Goal: Task Accomplishment & Management: Manage account settings

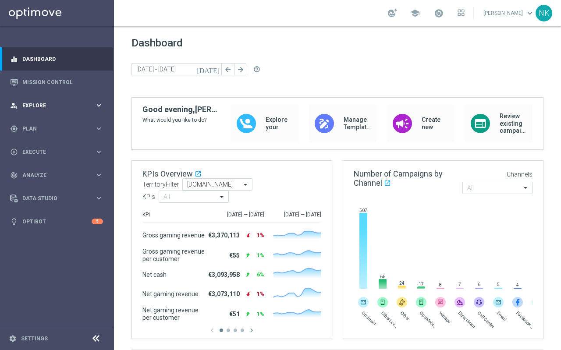
click at [57, 98] on div "person_search Explore keyboard_arrow_right" at bounding box center [56, 105] width 113 height 23
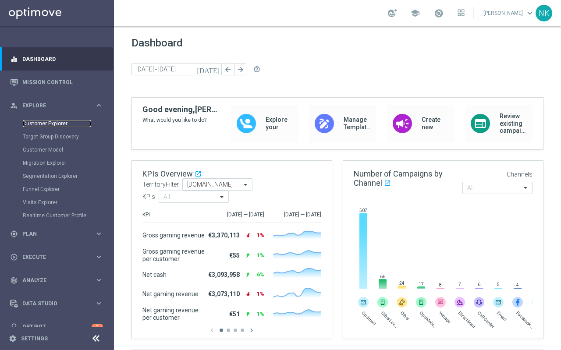
click at [51, 122] on link "Customer Explorer" at bounding box center [57, 123] width 68 height 7
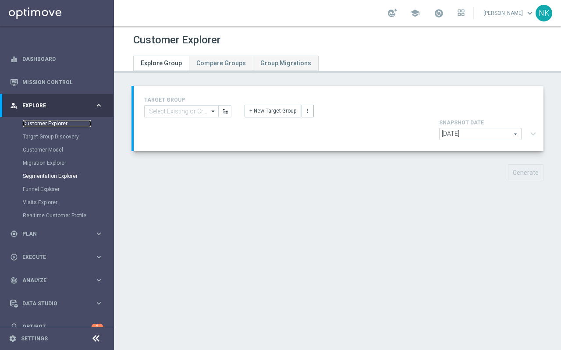
scroll to position [14, 0]
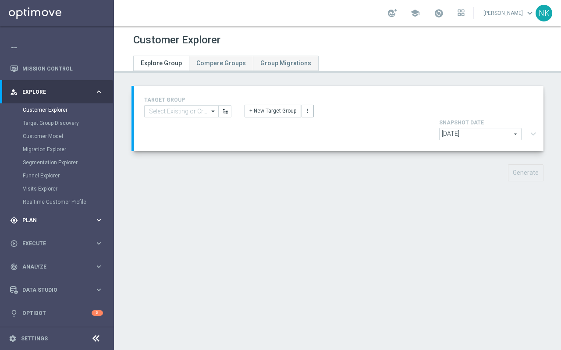
click at [50, 224] on div "gps_fixed Plan" at bounding box center [52, 220] width 85 height 8
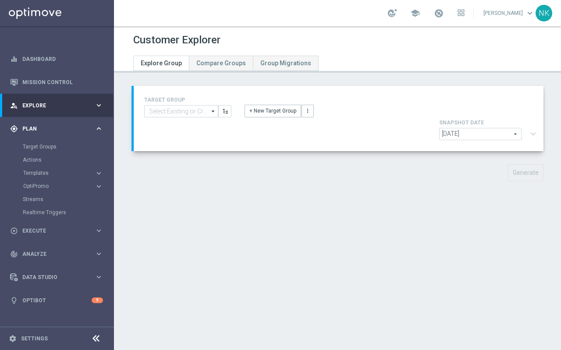
scroll to position [0, 0]
click at [43, 147] on link "Target Groups" at bounding box center [57, 146] width 68 height 7
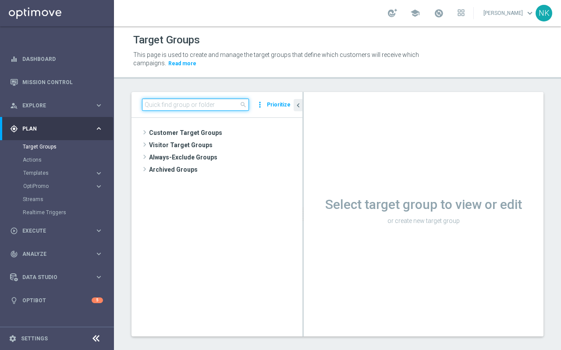
click at [192, 105] on input at bounding box center [195, 105] width 107 height 12
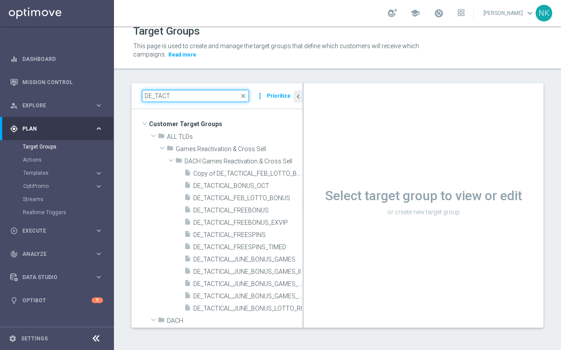
click at [186, 100] on input "DE_TACT" at bounding box center [195, 96] width 107 height 12
paste input "ALL"
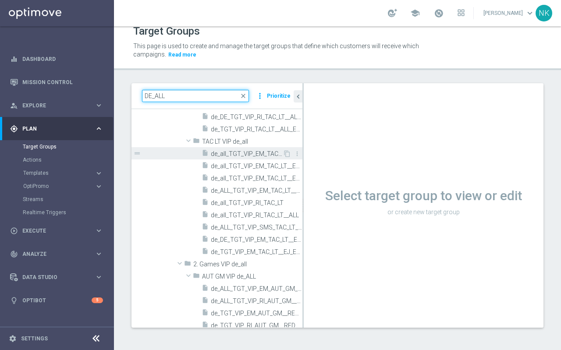
scroll to position [263, 0]
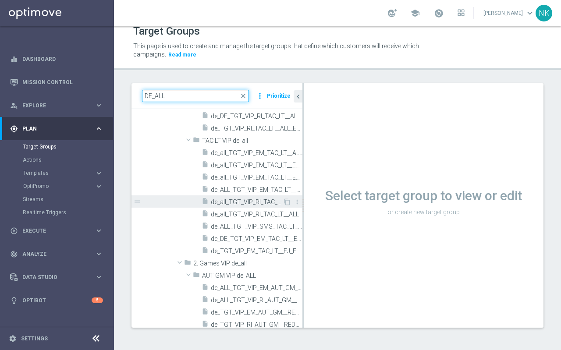
type input "DE_ALL"
click at [244, 201] on span "de_all_TGT_VIP_RI_TAC_LT" at bounding box center [247, 202] width 72 height 7
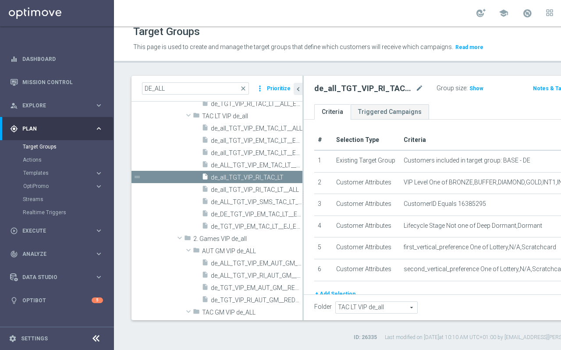
scroll to position [278, 0]
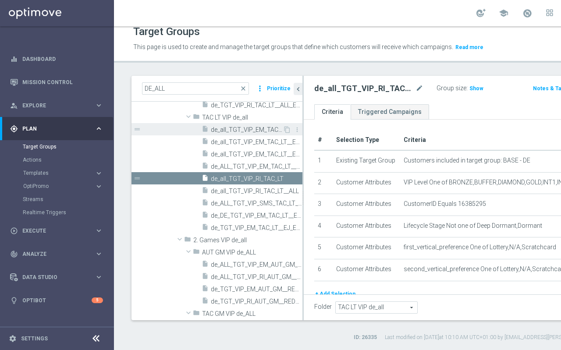
click at [241, 135] on div "insert_drive_file de_all_TGT_VIP_EM_TAC_LT__ALL" at bounding box center [242, 129] width 81 height 12
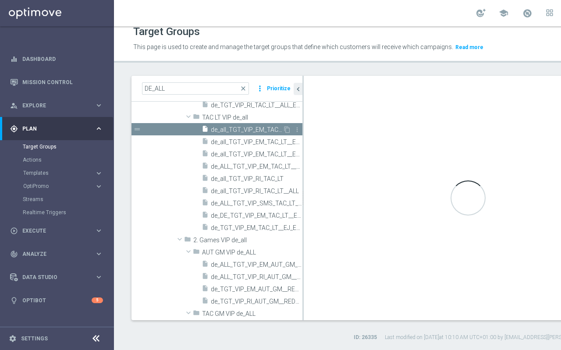
type textarea "1 AND 2 AND 3 AND (4 OR 5) AND 6"
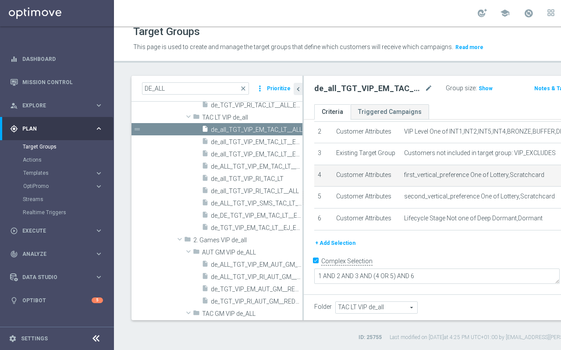
scroll to position [71, 0]
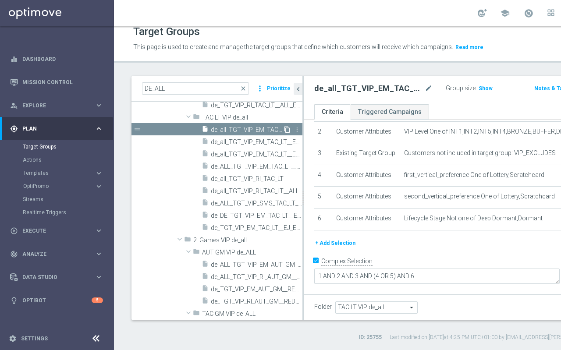
click at [286, 131] on icon "content_copy" at bounding box center [287, 129] width 7 height 7
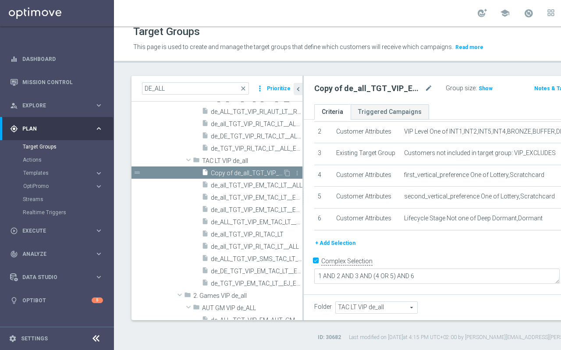
scroll to position [236, 0]
click at [425, 90] on icon "mode_edit" at bounding box center [429, 88] width 8 height 11
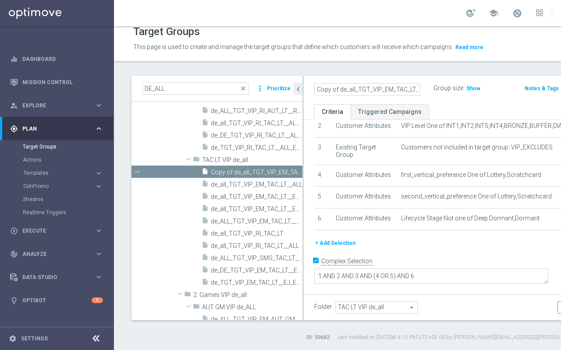
scroll to position [0, 62]
click at [363, 91] on input "Copy of de_all_TGT_VIP_EM_TAC_LT__ALL" at bounding box center [367, 89] width 106 height 12
click at [351, 87] on input "Copy of de_all_TGT_VIP_EM_TAC_LT__ALL" at bounding box center [367, 89] width 106 height 12
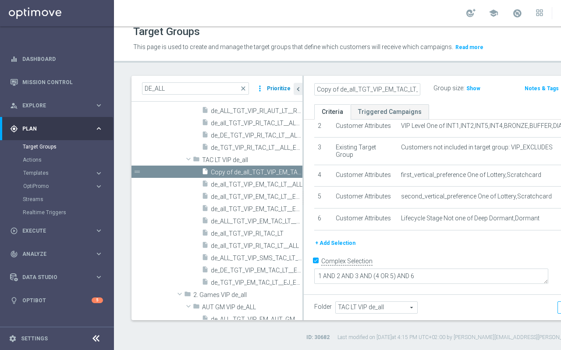
drag, startPoint x: 353, startPoint y: 87, endPoint x: 277, endPoint y: 86, distance: 76.7
click at [277, 86] on as-split "DE_ALL close more_vert Prioritize Customer Target Groups library_add create_new…" at bounding box center [376, 198] width 490 height 245
click at [339, 89] on input "Copy of de_all_TGT_VIP_EM_TAC_LT__ALL" at bounding box center [367, 89] width 106 height 12
drag, startPoint x: 361, startPoint y: 90, endPoint x: 369, endPoint y: 91, distance: 7.9
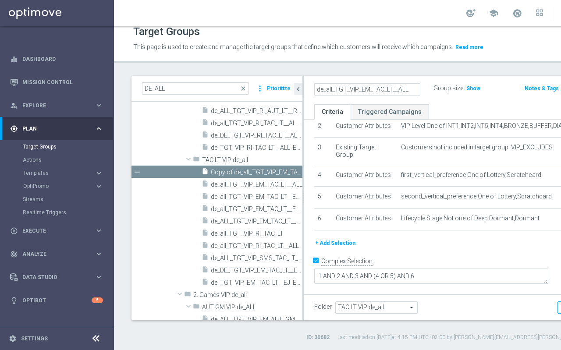
click at [369, 91] on input "de_all_TGT_VIP_EM_TAC_LT__ALL" at bounding box center [367, 89] width 106 height 12
click at [353, 92] on input "de_all_TGT_VIP_EM_TAC_LT__ALL" at bounding box center [367, 89] width 106 height 12
click at [365, 90] on input "de_all_TGT_VIP_EM_TAC_LT__ALL" at bounding box center [367, 89] width 106 height 12
click at [346, 93] on input "de_all_TGT_VIP_EM_TAC_LIST_PHONE_NUMBER_UPDATE" at bounding box center [367, 89] width 106 height 12
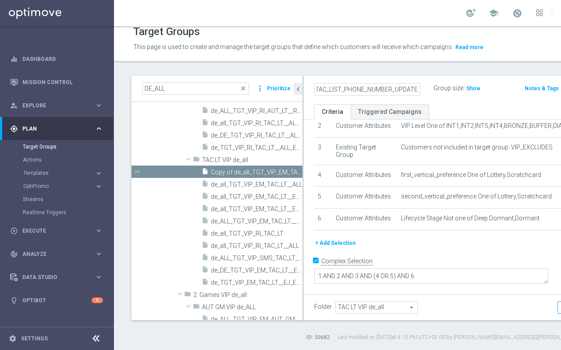
click at [346, 93] on input "de_all_TGT_VIP_EM_TAC_LIST_PHONE_NUMBER_UPDATE" at bounding box center [367, 89] width 106 height 12
type input "de_all_TGT_VIP_EM_TAC_LIST_PHONE_NUMBER_UPDATE"
click at [449, 104] on ul "Criteria Triggered Campaigns" at bounding box center [463, 111] width 318 height 15
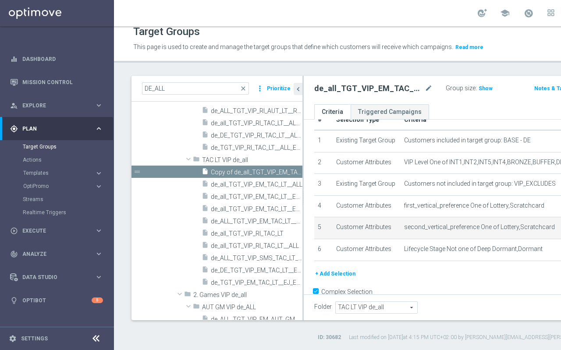
scroll to position [16, 0]
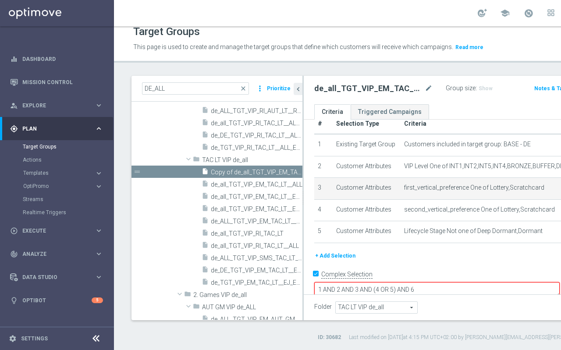
scroll to position [0, 0]
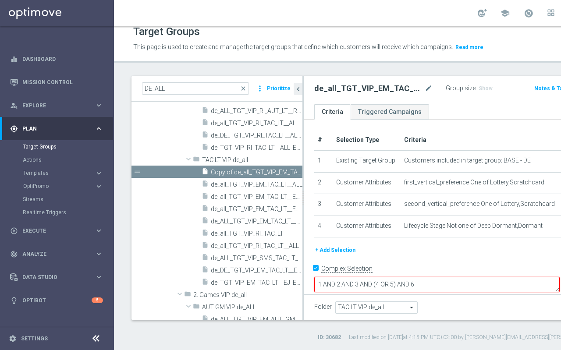
click at [319, 276] on input "Complex Selection" at bounding box center [317, 270] width 6 height 12
checkbox input "false"
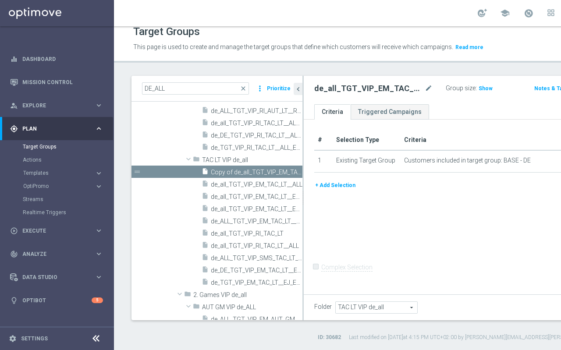
click at [328, 190] on button "+ Add Selection" at bounding box center [335, 186] width 42 height 10
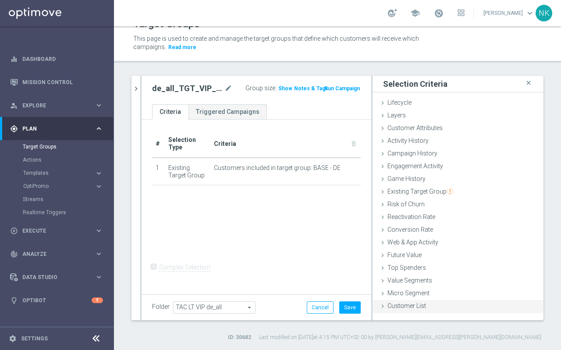
click at [410, 308] on span "Customer List" at bounding box center [406, 305] width 39 height 7
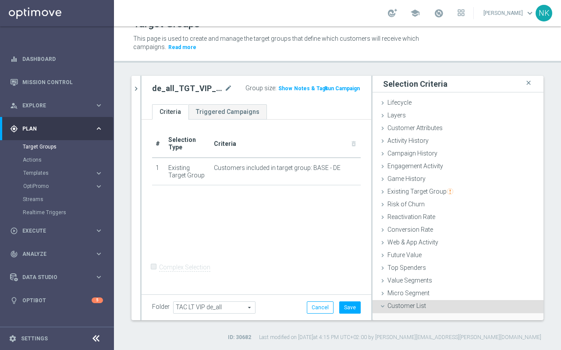
scroll to position [72, 0]
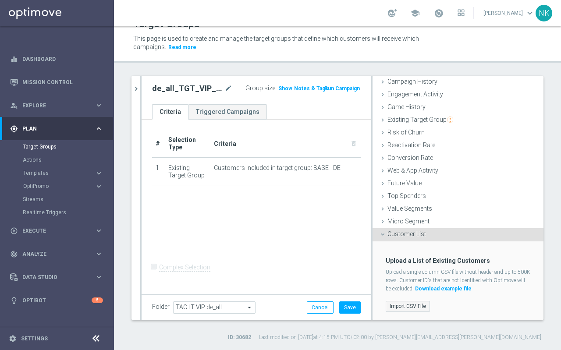
click at [408, 308] on label "Import CSV File" at bounding box center [408, 306] width 44 height 11
click at [0, 0] on input "Import CSV File" at bounding box center [0, 0] width 0 height 0
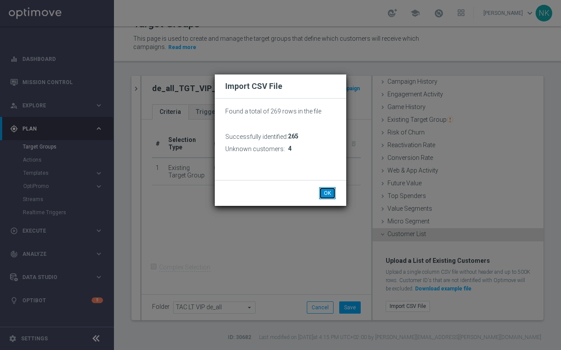
click at [326, 193] on button "OK" at bounding box center [327, 193] width 17 height 12
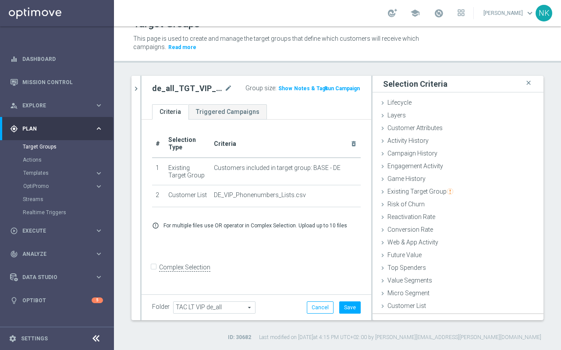
scroll to position [0, 0]
click at [353, 312] on button "Save" at bounding box center [349, 308] width 21 height 12
click at [528, 82] on icon "close" at bounding box center [528, 83] width 9 height 12
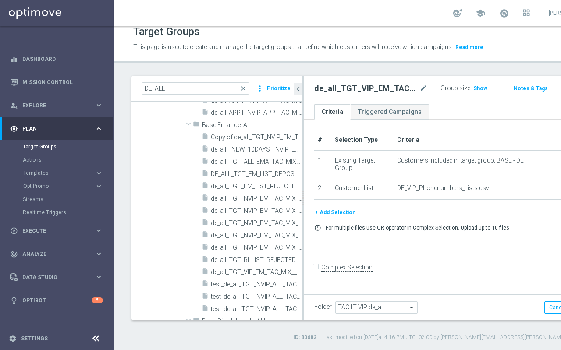
scroll to position [2151, 0]
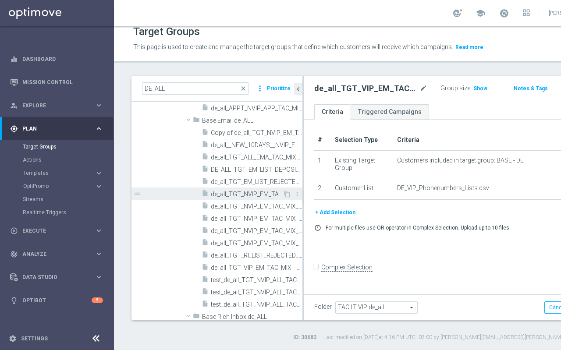
click at [235, 191] on span "de_all_TGT_NVIP_EM_TAC_MIX__BASE_EMAILEXCLUSIONS" at bounding box center [247, 194] width 72 height 7
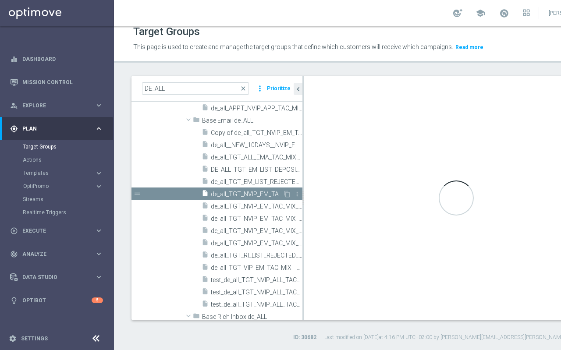
type input "Base Email de_ALL"
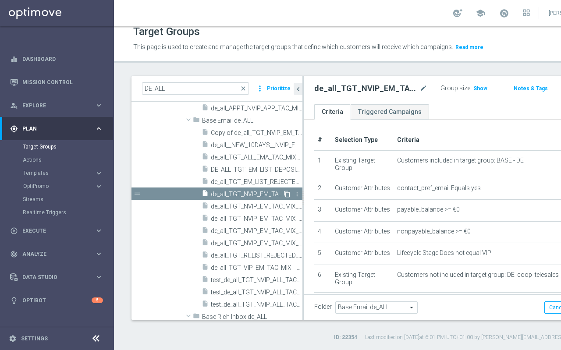
click at [287, 193] on icon "content_copy" at bounding box center [287, 194] width 7 height 7
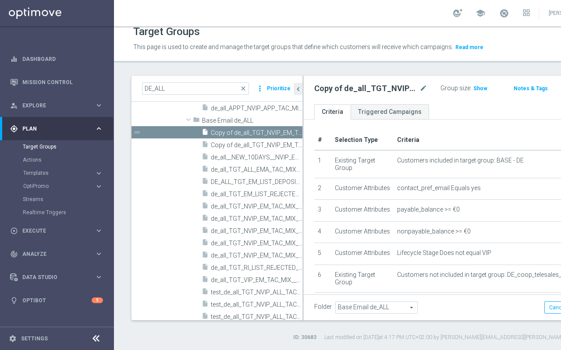
scroll to position [2044, 0]
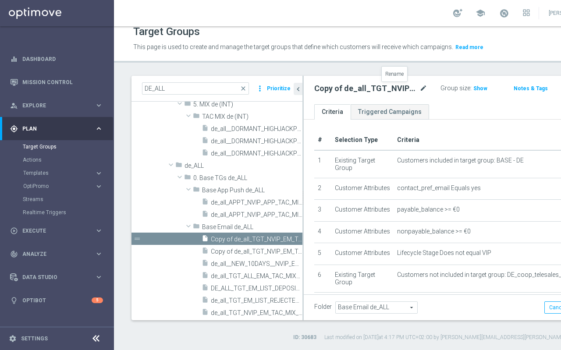
click at [419, 90] on icon "mode_edit" at bounding box center [423, 88] width 8 height 11
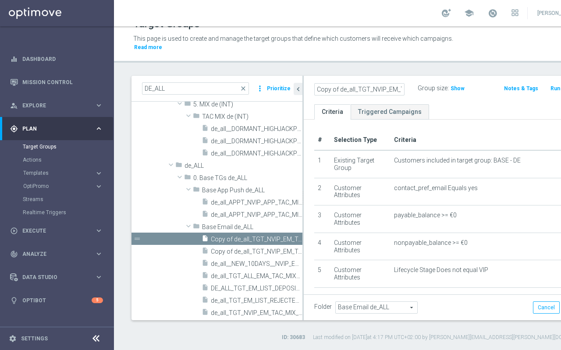
scroll to position [0, 131]
click at [354, 89] on input "Copy of de_all_TGT_NVIP_EM_TAC_MIX__BASE_EMAILEXCLUSIONS" at bounding box center [359, 89] width 90 height 12
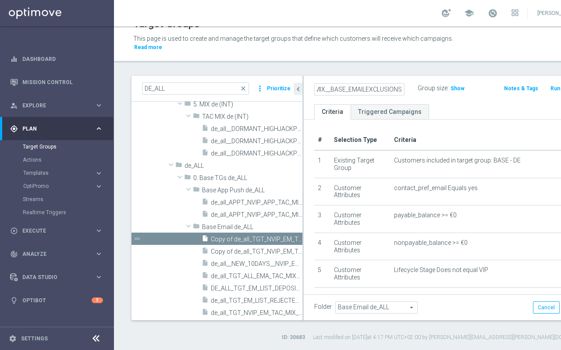
click at [354, 89] on input "Copy of de_all_TGT_NVIP_EM_TAC_MIX__BASE_EMAILEXCLUSIONS" at bounding box center [359, 89] width 90 height 12
drag, startPoint x: 351, startPoint y: 91, endPoint x: 309, endPoint y: 84, distance: 43.1
click at [293, 84] on as-split "DE_ALL close more_vert Prioritize Customer Target Groups library_add create_new…" at bounding box center [364, 198] width 466 height 245
click at [348, 89] on input "de_all_TGT_VIP_EM_TAC_LIST_PHONE_NUMBER_UPDATE" at bounding box center [359, 89] width 90 height 12
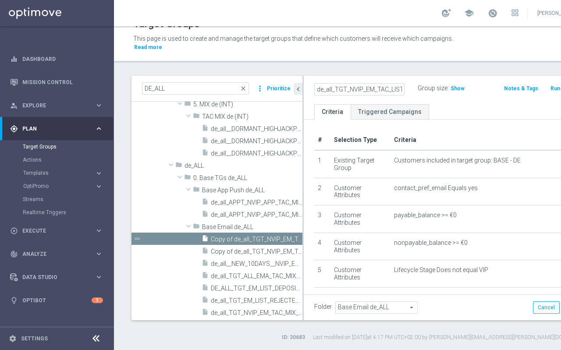
click at [341, 87] on input "de_all_TGT_NVIP_EM_TAC_LIST_PHONE_NUMBER_UPDATE" at bounding box center [359, 89] width 90 height 12
type input "de_all_TGT_NVIP_EM_TAC_LIST_PHONE_NUMBER_UPDATE"
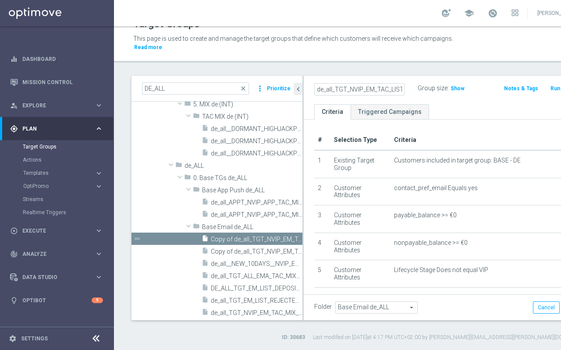
click at [451, 111] on ul "Criteria Triggered Campaigns" at bounding box center [451, 111] width 294 height 15
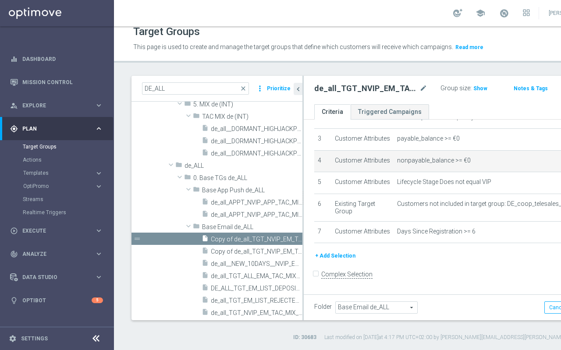
scroll to position [97, 0]
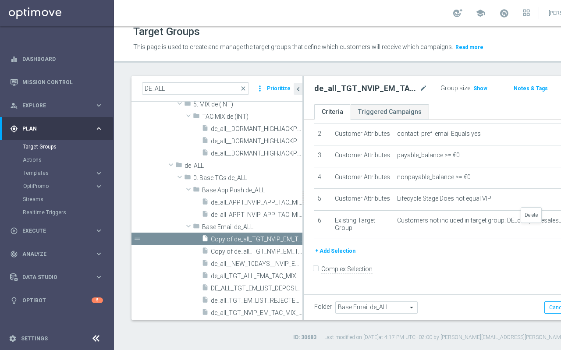
click at [0, 0] on icon "delete_forever" at bounding box center [0, 0] width 0 height 0
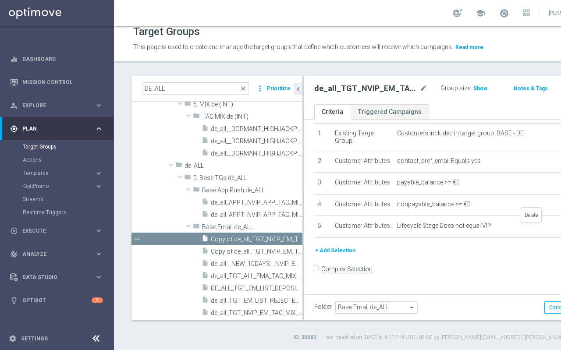
click at [0, 0] on icon "delete_forever" at bounding box center [0, 0] width 0 height 0
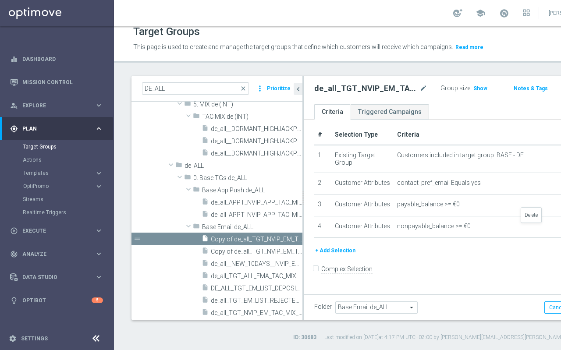
scroll to position [15, 0]
click at [0, 0] on icon "delete_forever" at bounding box center [0, 0] width 0 height 0
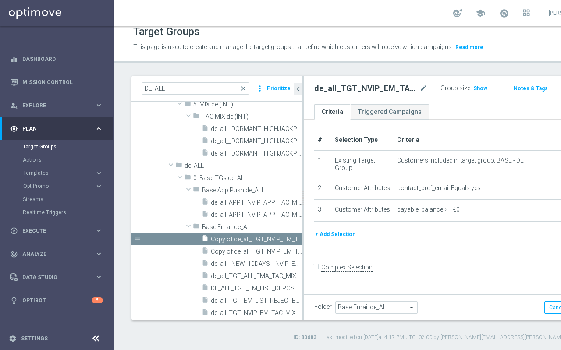
scroll to position [0, 0]
click at [531, 222] on td "payable_balance >= €0 mode_edit delete_forever" at bounding box center [496, 211] width 205 height 22
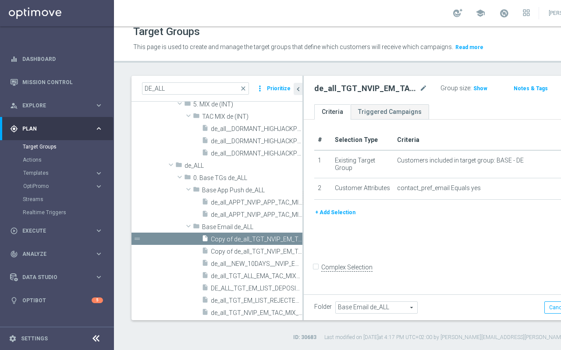
click at [344, 217] on button "+ Add Selection" at bounding box center [335, 213] width 42 height 10
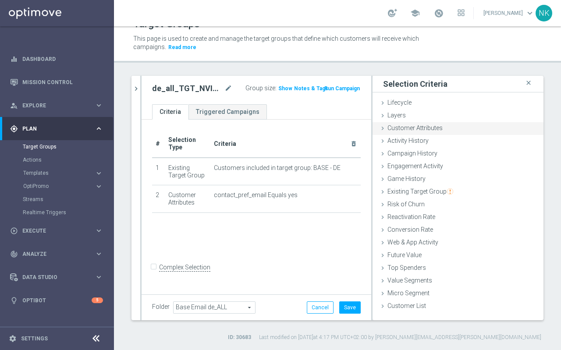
click at [406, 133] on div "Customer Attributes done" at bounding box center [458, 128] width 171 height 13
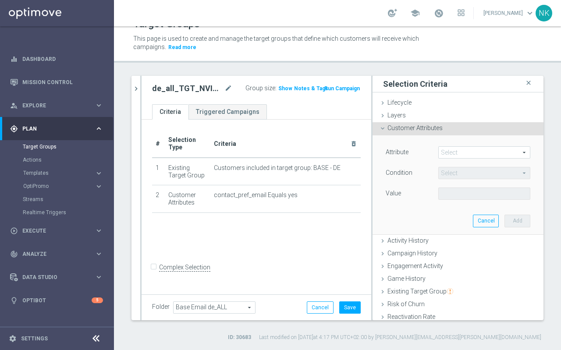
click at [406, 133] on div "Customer Attributes done" at bounding box center [458, 128] width 171 height 13
click at [464, 158] on span at bounding box center [484, 152] width 91 height 11
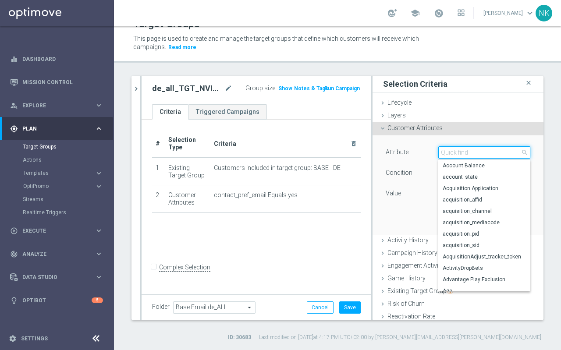
click at [465, 152] on input "search" at bounding box center [484, 152] width 92 height 12
click at [422, 134] on div "Customer Attributes done" at bounding box center [458, 128] width 171 height 13
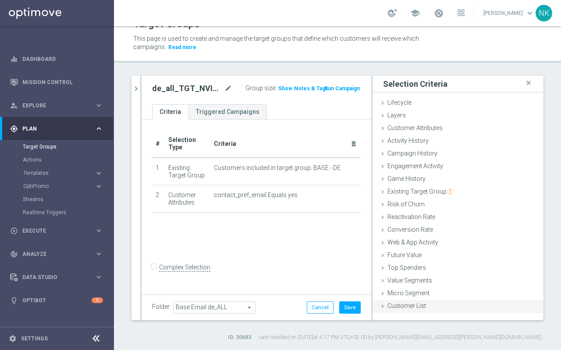
click at [408, 302] on span "Customer List" at bounding box center [406, 305] width 39 height 7
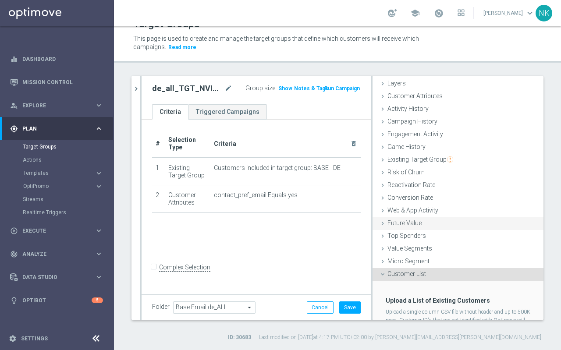
scroll to position [72, 0]
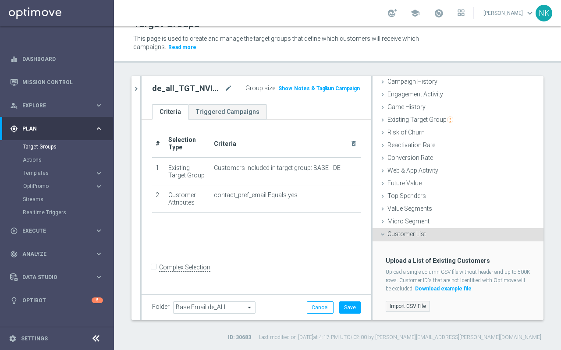
click at [417, 306] on label "Import CSV File" at bounding box center [408, 306] width 44 height 11
click at [0, 0] on input "Import CSV File" at bounding box center [0, 0] width 0 height 0
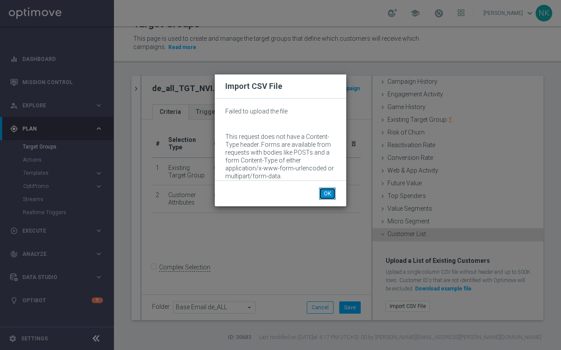
click at [328, 197] on button "OK" at bounding box center [327, 194] width 17 height 12
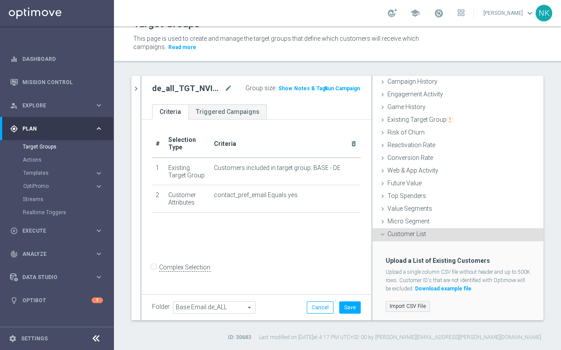
click at [410, 309] on label "Import CSV File" at bounding box center [408, 306] width 44 height 11
click at [0, 0] on input "Import CSV File" at bounding box center [0, 0] width 0 height 0
click at [404, 310] on label "Import CSV File" at bounding box center [408, 306] width 44 height 11
click at [0, 0] on input "Import CSV File" at bounding box center [0, 0] width 0 height 0
click at [354, 304] on button "Save" at bounding box center [349, 308] width 21 height 12
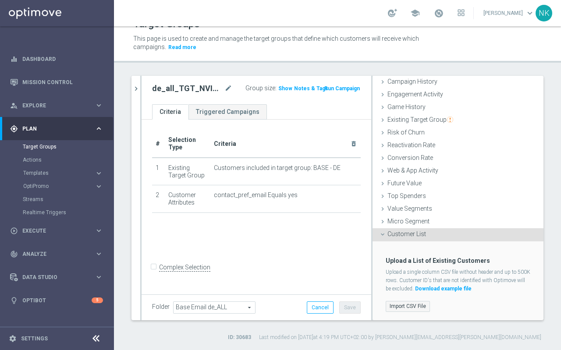
click at [405, 304] on label "Import CSV File" at bounding box center [408, 306] width 44 height 11
click at [0, 0] on input "Import CSV File" at bounding box center [0, 0] width 0 height 0
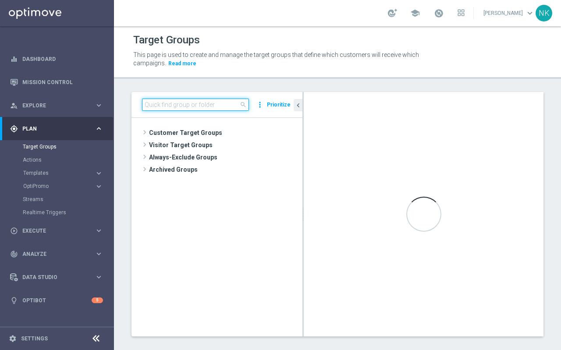
click at [181, 104] on input at bounding box center [195, 105] width 107 height 12
paste input "de_all_TGT_NVIP_EM_TAC_LIST_PHONE_NUMBER_UPDATE"
type input "de_all_TGT_NVIP_EM_TAC_LIST_PHONE_NUMBER_UPDATE"
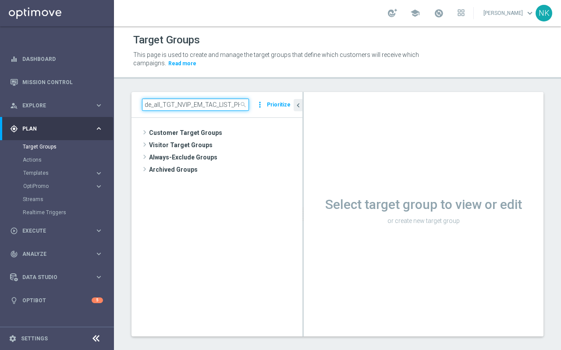
scroll to position [0, 64]
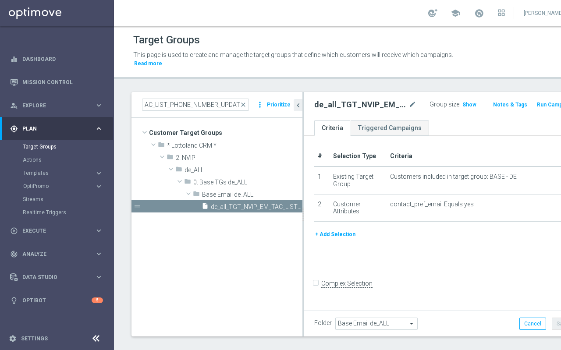
click at [336, 233] on button "+ Add Selection" at bounding box center [335, 235] width 42 height 10
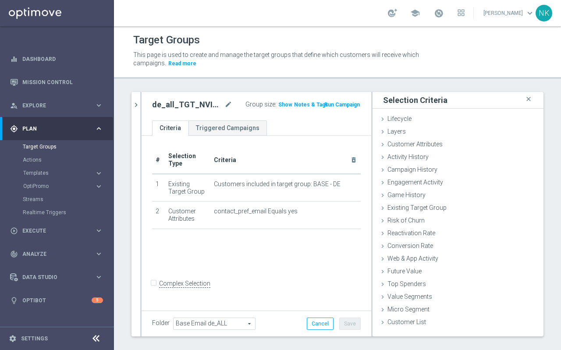
scroll to position [0, 0]
click at [411, 325] on span "Customer List" at bounding box center [406, 322] width 39 height 7
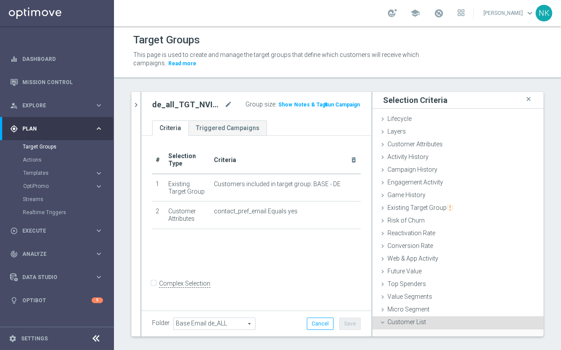
scroll to position [72, 0]
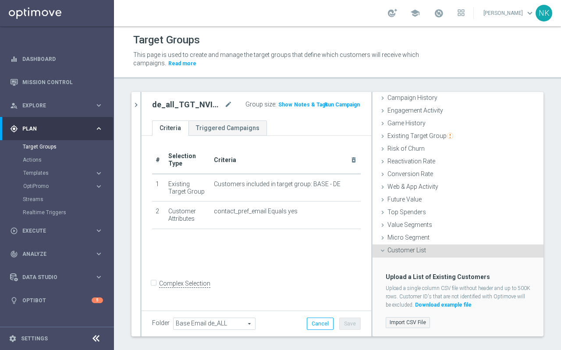
click at [412, 320] on label "Import CSV File" at bounding box center [408, 322] width 44 height 11
click at [0, 0] on input "Import CSV File" at bounding box center [0, 0] width 0 height 0
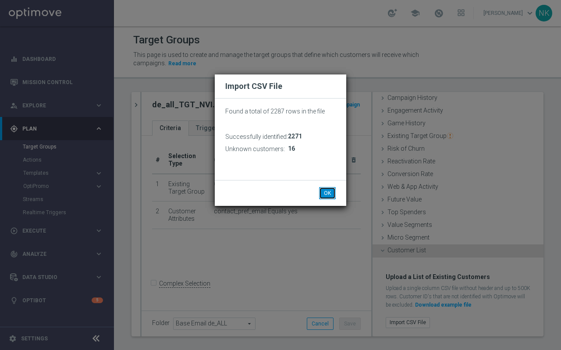
click at [327, 192] on button "OK" at bounding box center [327, 193] width 17 height 12
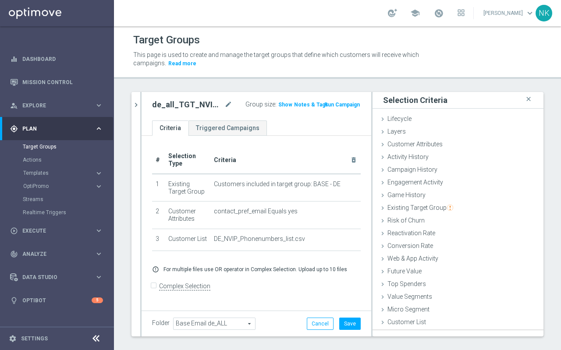
scroll to position [0, 0]
click at [352, 324] on button "Save" at bounding box center [349, 324] width 21 height 12
